Goal: Browse casually

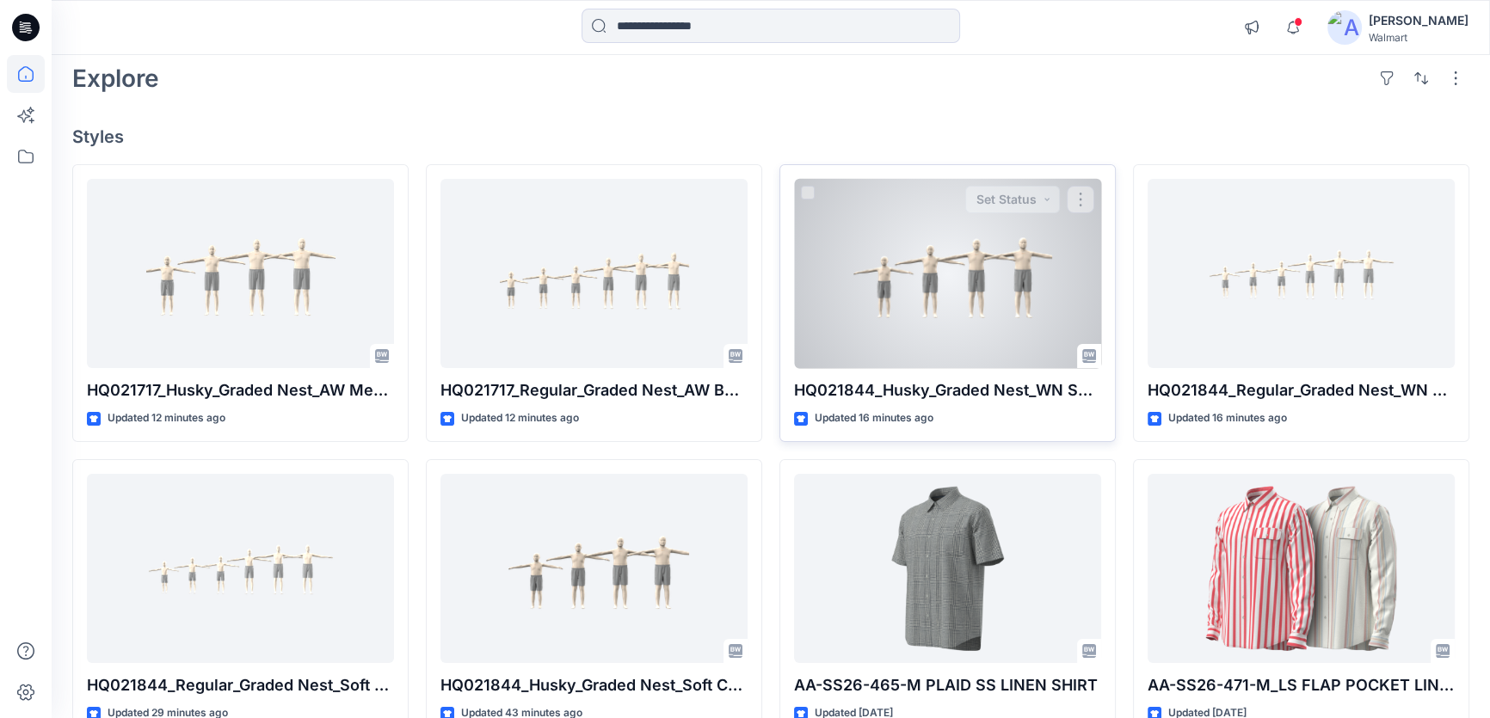
scroll to position [77, 0]
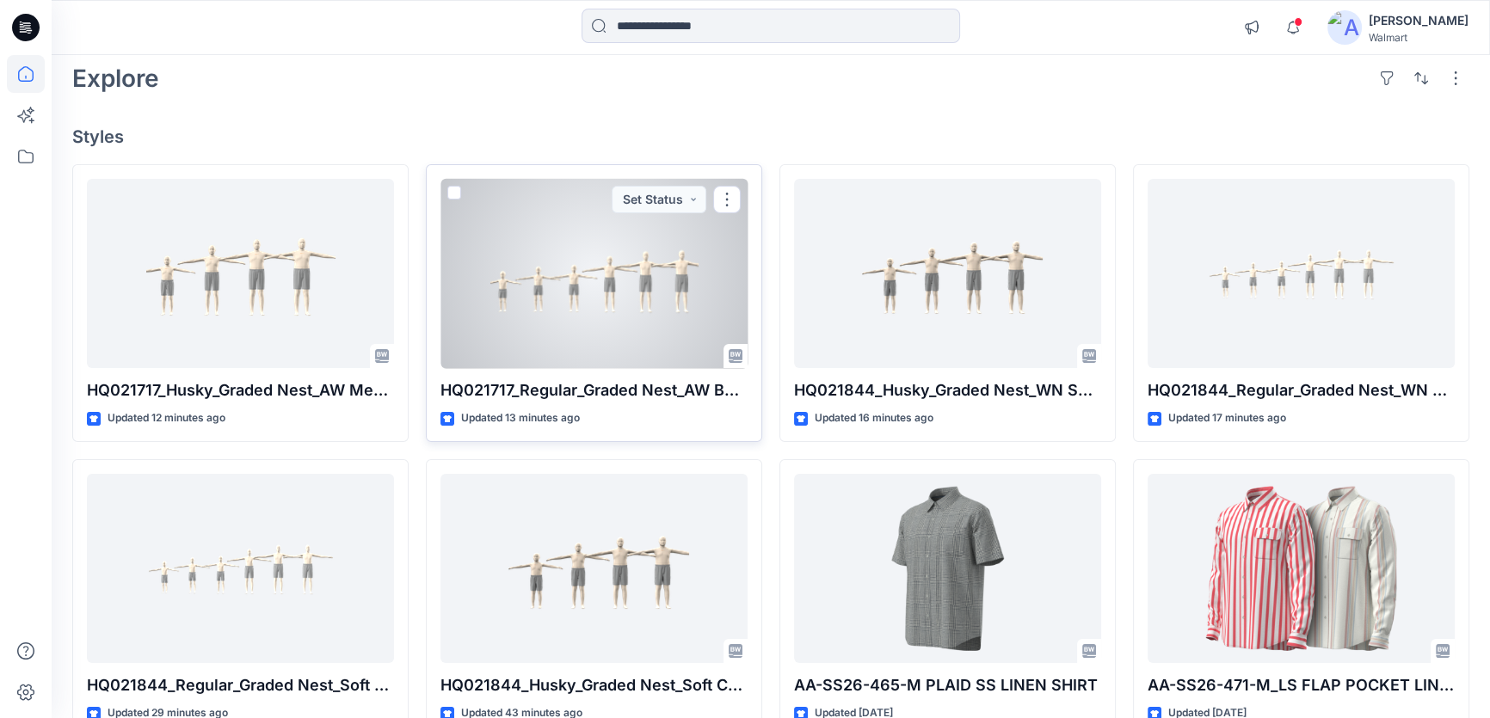
click at [539, 292] on div at bounding box center [593, 274] width 307 height 190
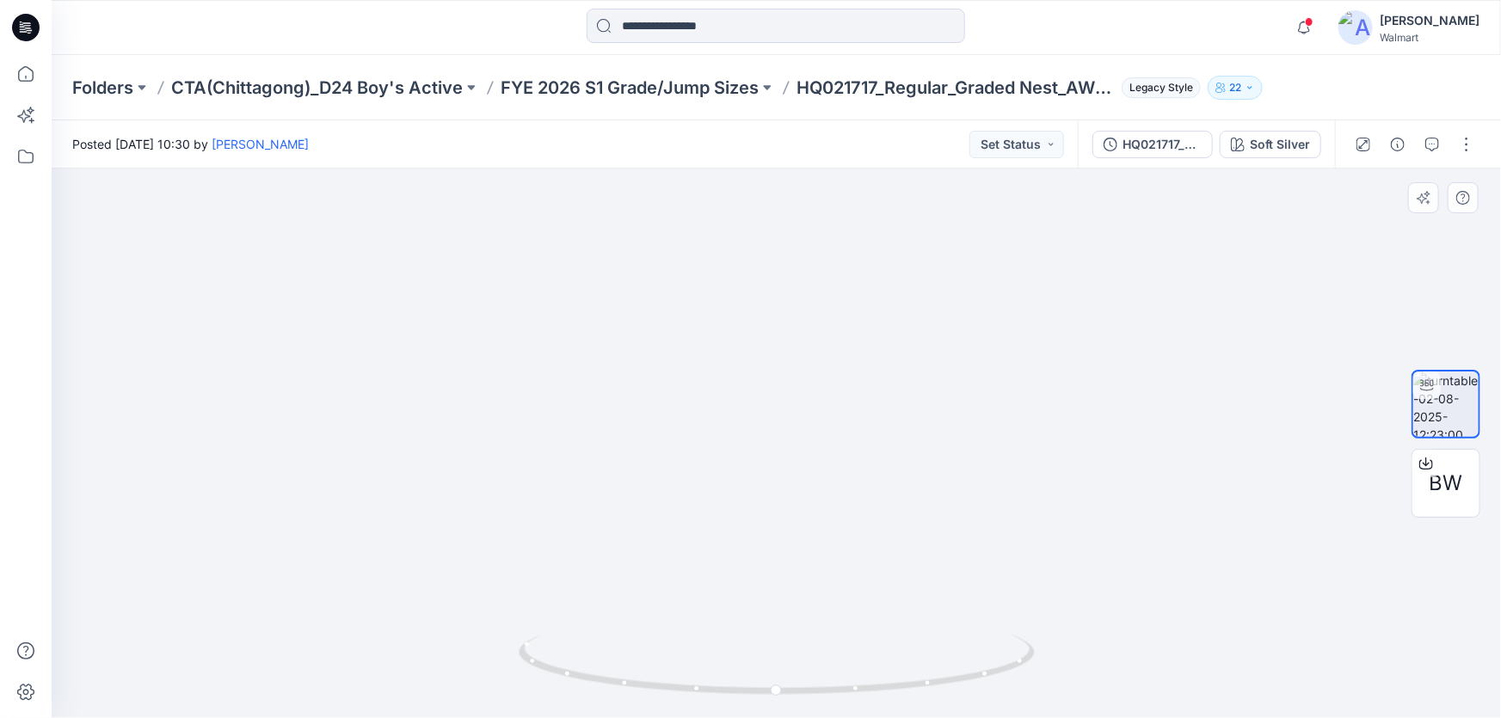
drag, startPoint x: 501, startPoint y: 522, endPoint x: 987, endPoint y: 340, distance: 518.2
click at [987, 340] on img at bounding box center [833, 99] width 1562 height 1239
drag, startPoint x: 1019, startPoint y: 415, endPoint x: 808, endPoint y: 413, distance: 211.6
click at [808, 413] on img at bounding box center [720, 100] width 1562 height 1237
drag, startPoint x: 944, startPoint y: 396, endPoint x: 1007, endPoint y: 403, distance: 63.3
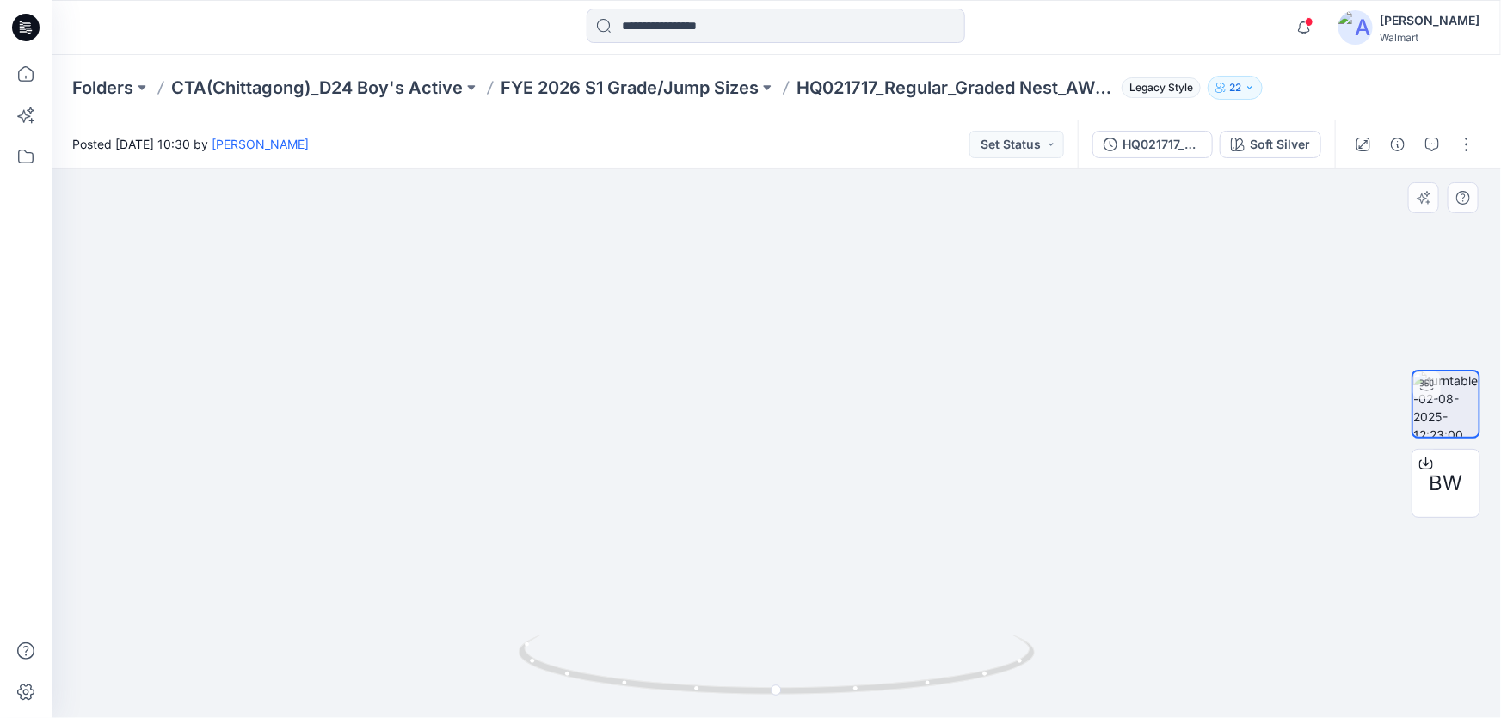
click at [1007, 403] on img at bounding box center [783, 104] width 1562 height 1229
drag, startPoint x: 776, startPoint y: 415, endPoint x: 875, endPoint y: 411, distance: 99.0
click at [875, 411] on img at bounding box center [833, 103] width 1562 height 1233
drag, startPoint x: 1024, startPoint y: 664, endPoint x: 877, endPoint y: 694, distance: 149.3
click at [877, 694] on icon at bounding box center [779, 667] width 520 height 65
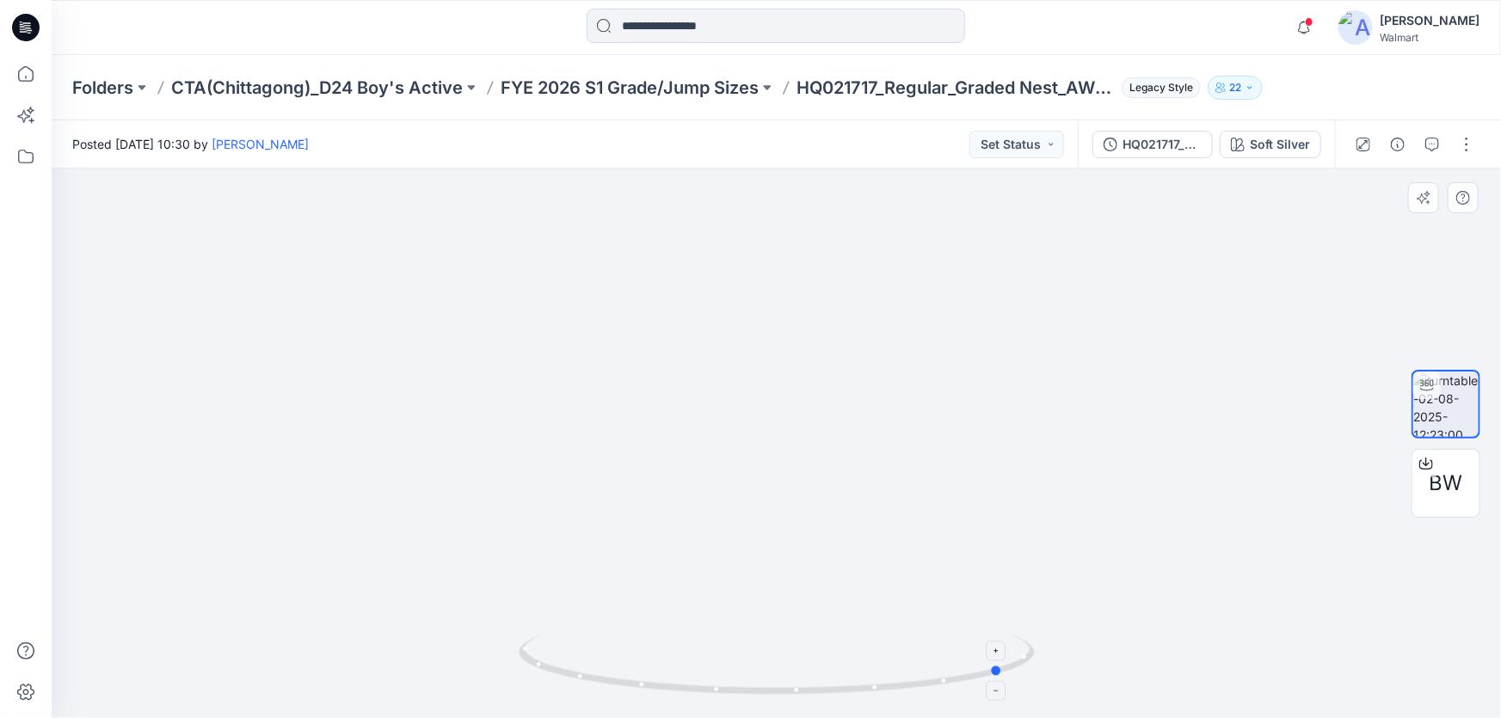
drag, startPoint x: 957, startPoint y: 686, endPoint x: 815, endPoint y: 665, distance: 143.5
click at [815, 665] on icon at bounding box center [779, 667] width 520 height 65
drag, startPoint x: 714, startPoint y: 507, endPoint x: 671, endPoint y: 570, distance: 76.1
click at [671, 570] on img at bounding box center [754, 157] width 1493 height 1123
drag, startPoint x: 859, startPoint y: 695, endPoint x: 1124, endPoint y: 636, distance: 271.5
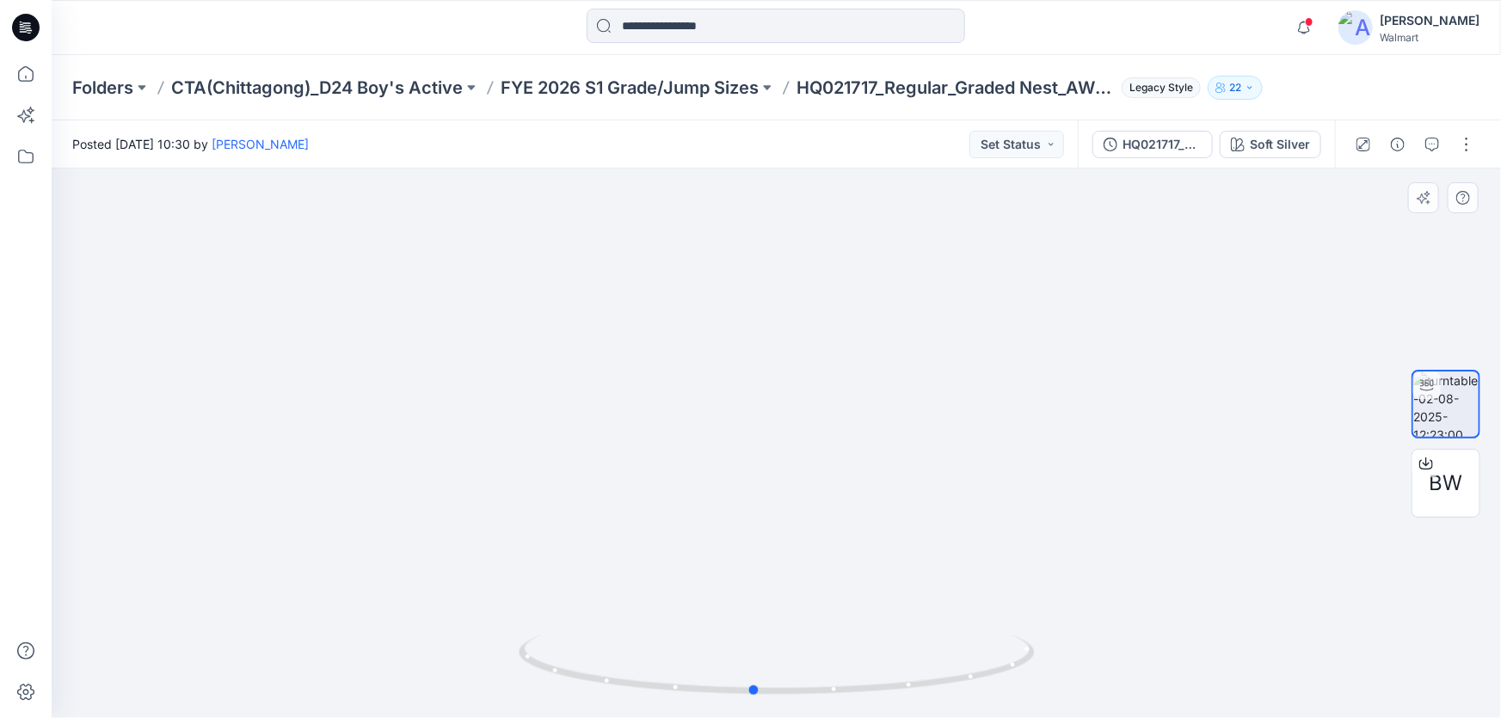
click at [1124, 636] on div at bounding box center [776, 444] width 1449 height 550
